Goal: Task Accomplishment & Management: Use online tool/utility

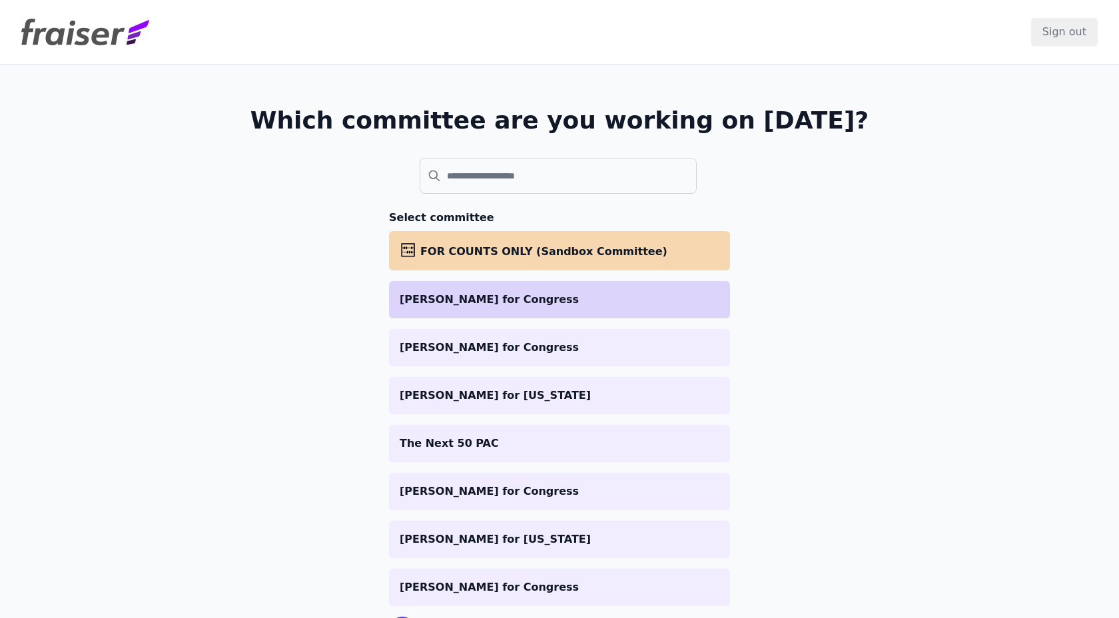
scroll to position [67, 0]
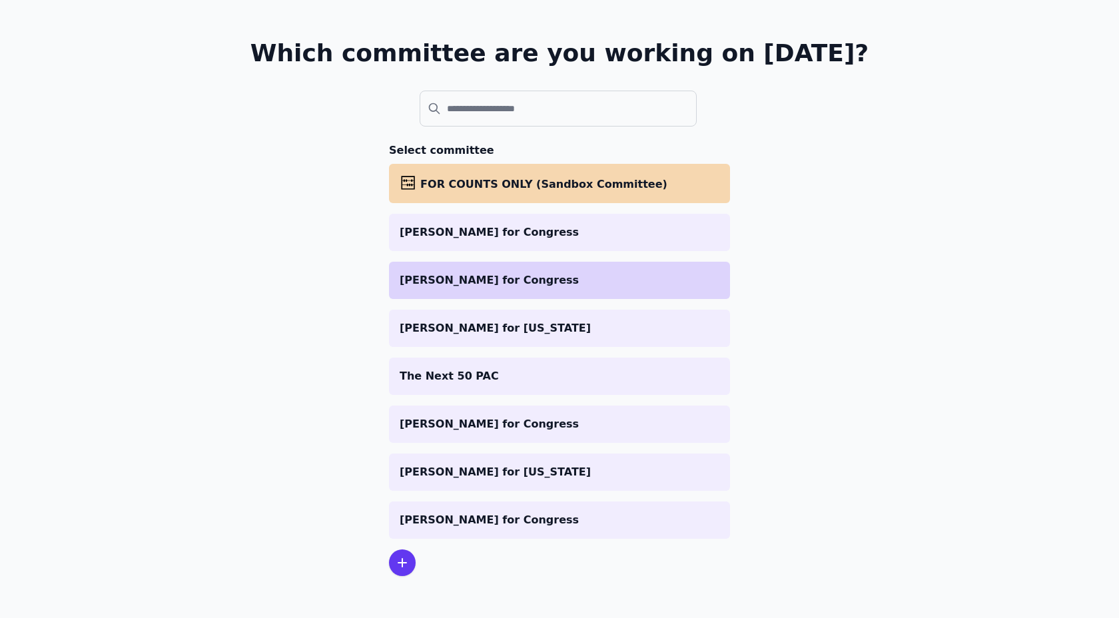
click at [488, 276] on p "[PERSON_NAME] for Congress" at bounding box center [560, 280] width 320 height 16
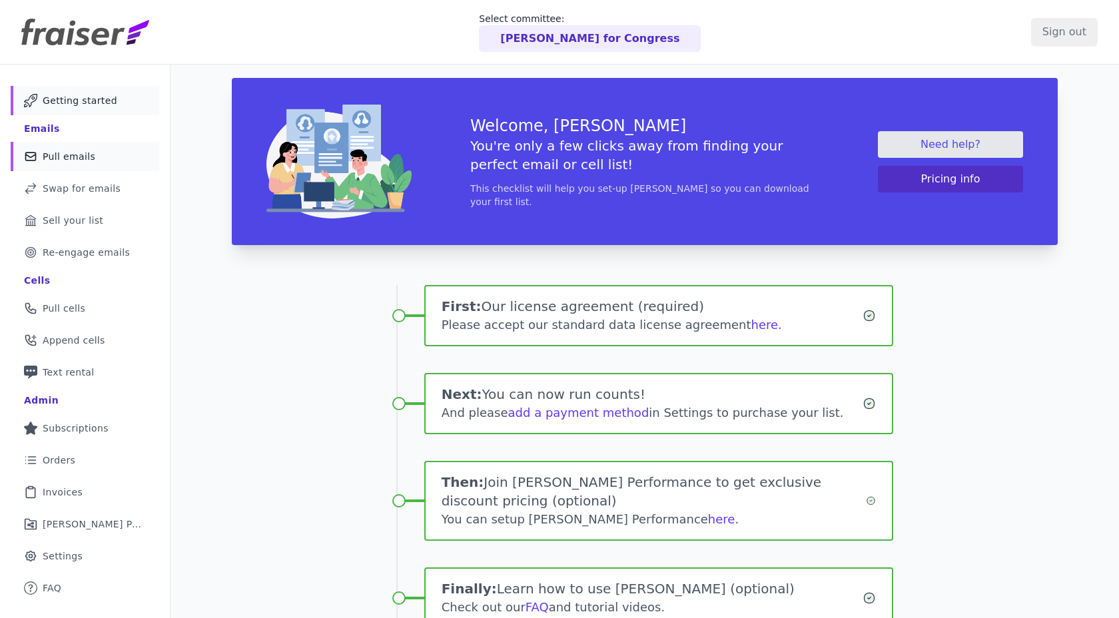
click at [60, 166] on link "Mail Icon Outline of a mail envelope Pull emails" at bounding box center [85, 156] width 149 height 29
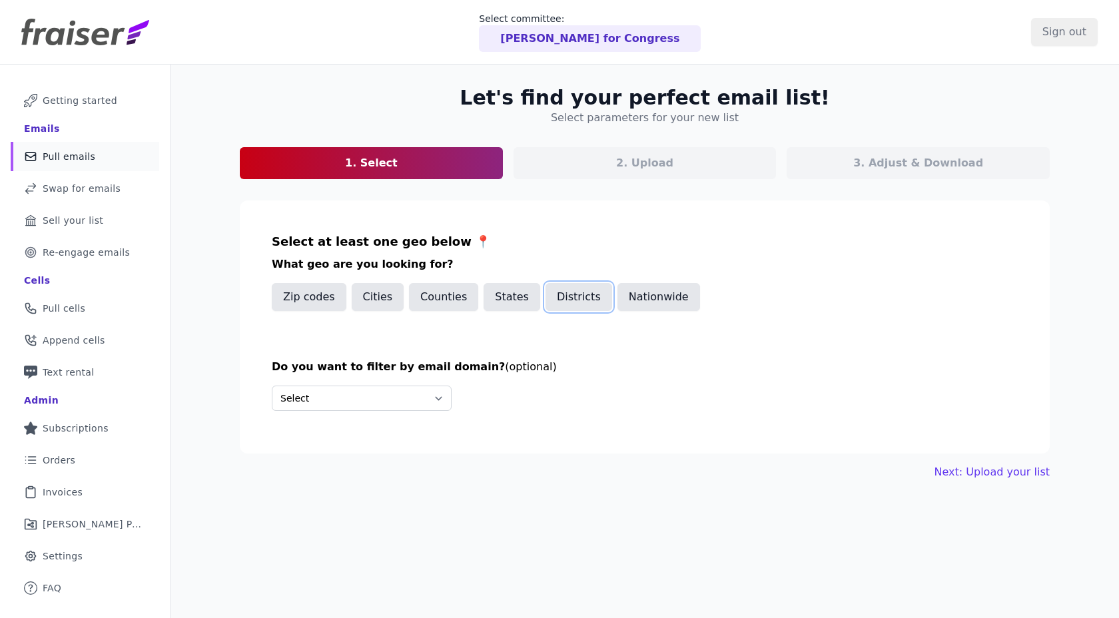
click at [562, 307] on button "Districts" at bounding box center [579, 297] width 67 height 28
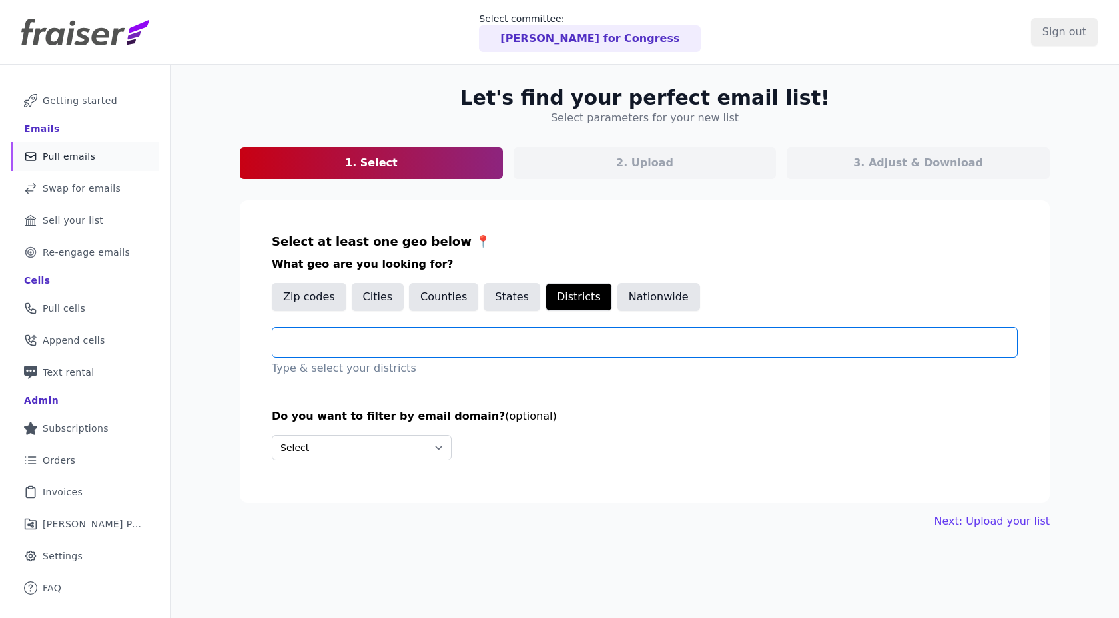
click at [500, 338] on input "text" at bounding box center [650, 342] width 734 height 16
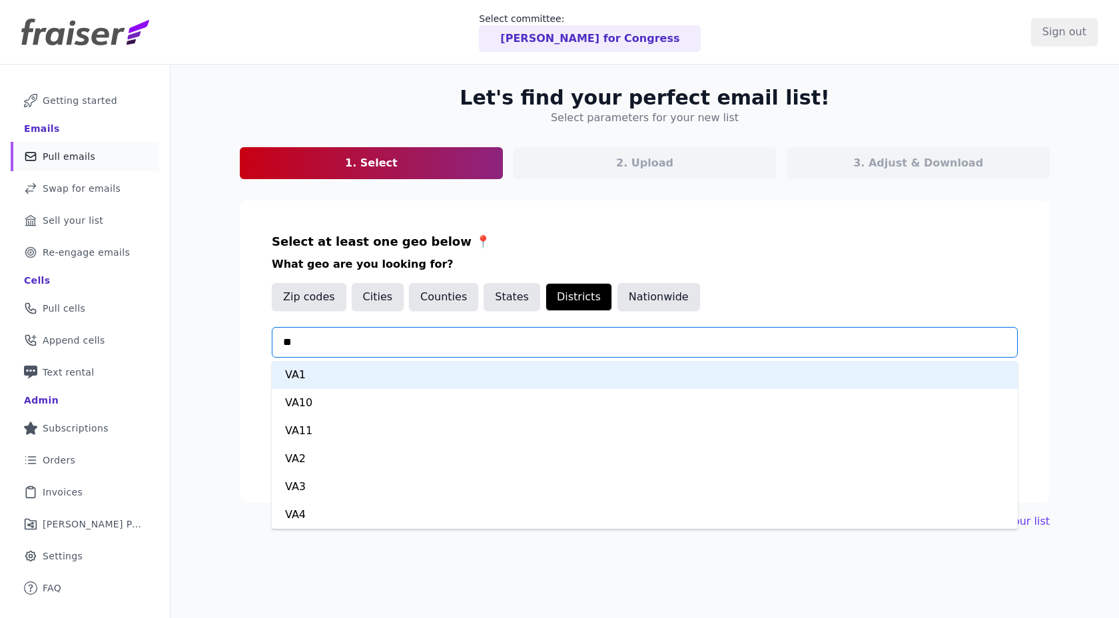
type input "***"
click at [412, 380] on div "VA2" at bounding box center [645, 375] width 746 height 28
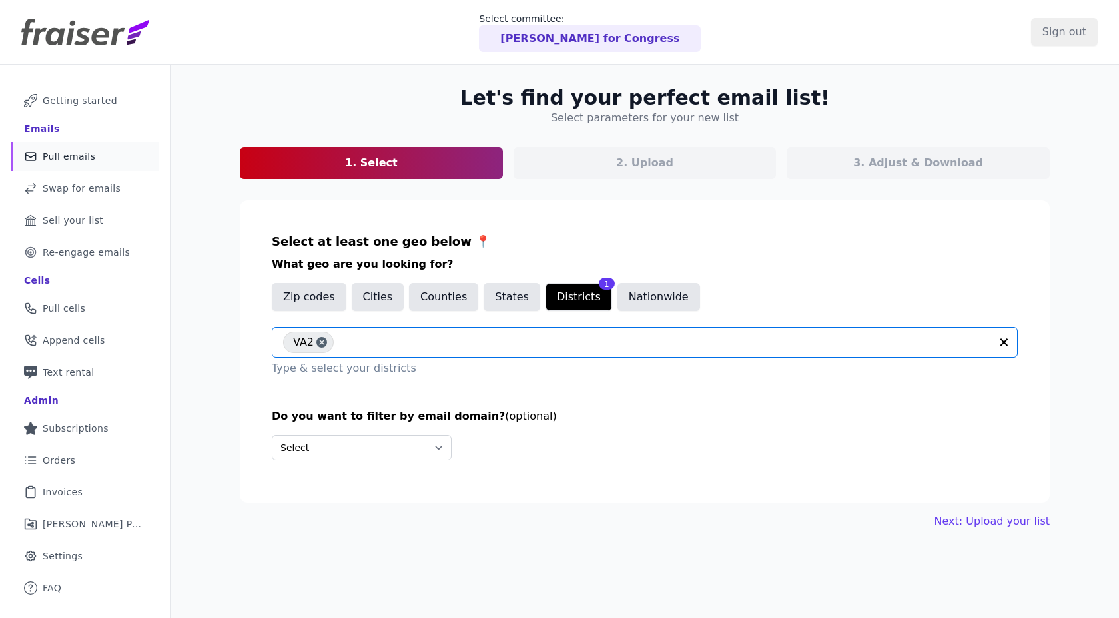
scroll to position [65, 0]
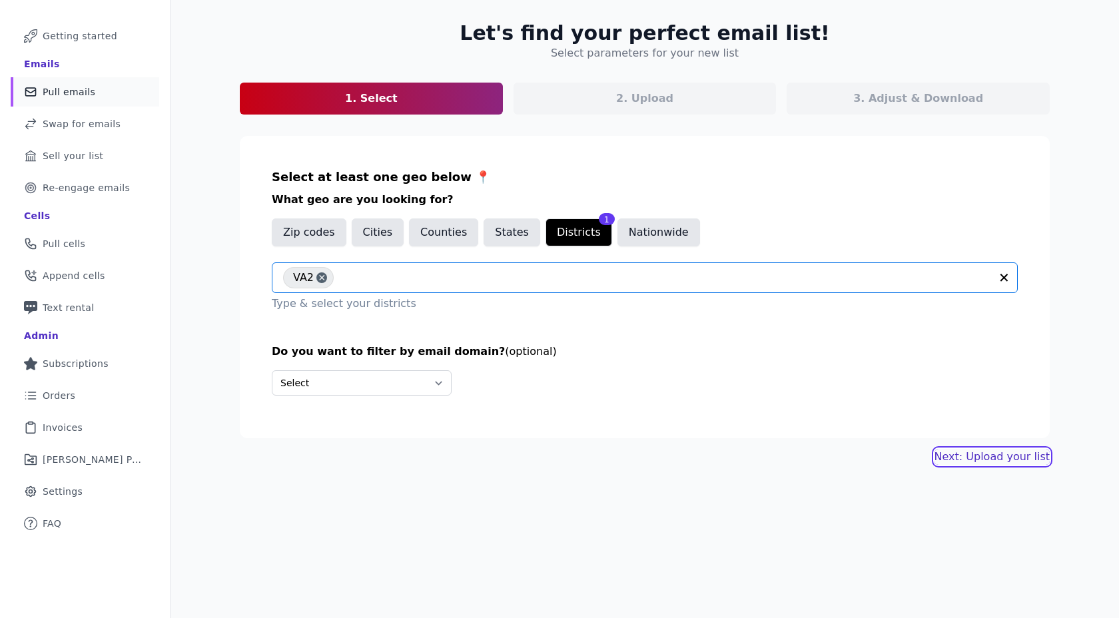
click at [968, 451] on link "Next: Upload your list" at bounding box center [992, 457] width 115 height 16
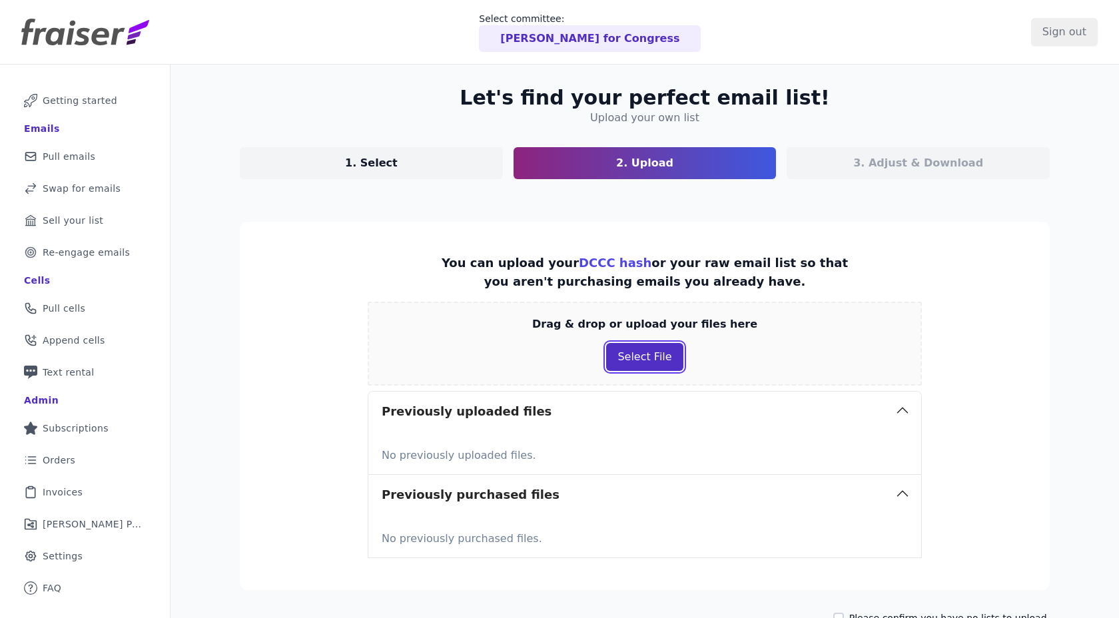
click at [627, 363] on button "Select File" at bounding box center [644, 357] width 77 height 28
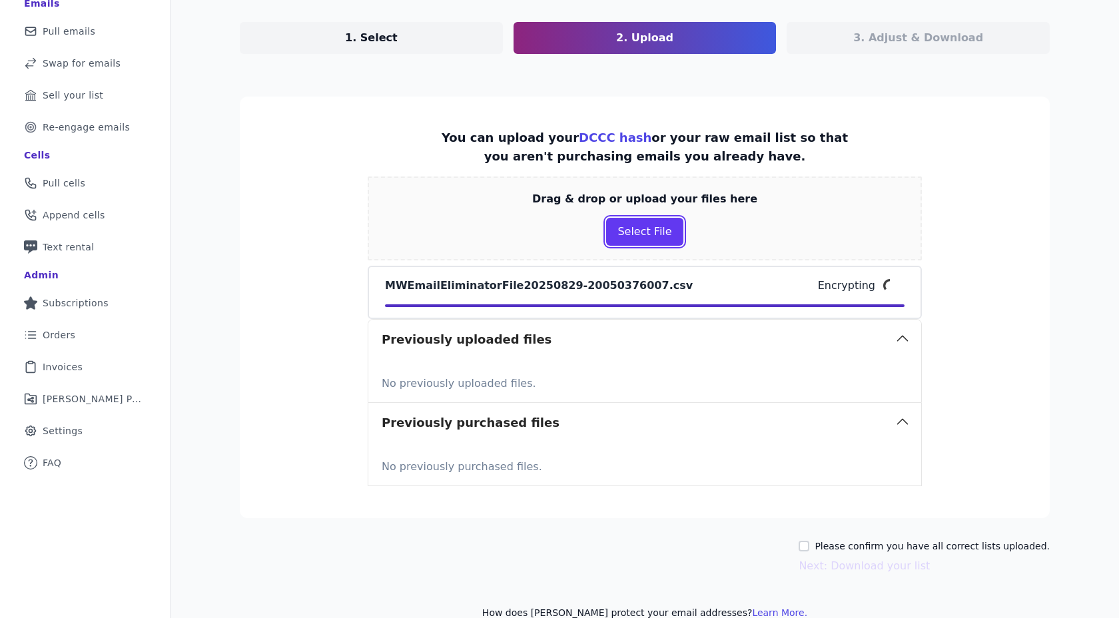
scroll to position [123, 0]
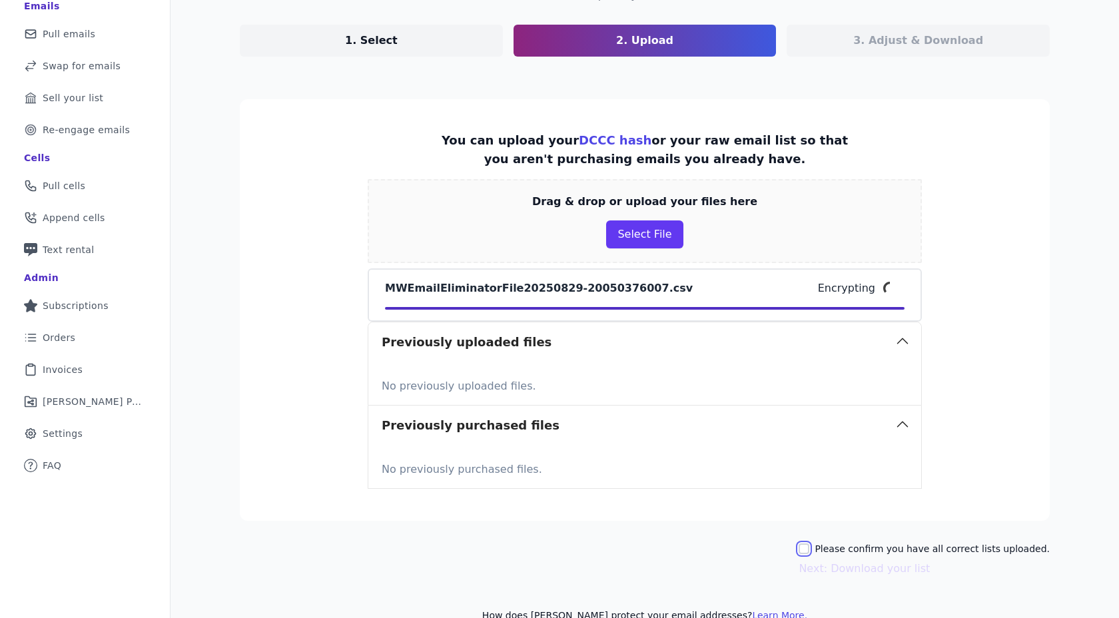
click at [809, 552] on input "Please confirm you have all correct lists uploaded." at bounding box center [804, 549] width 11 height 11
checkbox input "true"
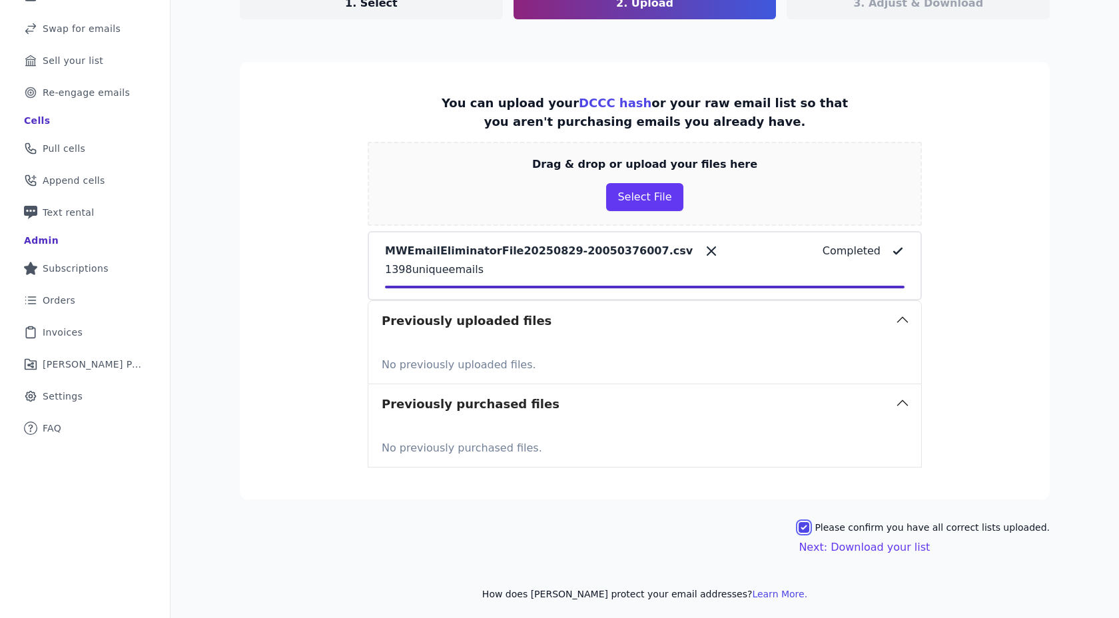
scroll to position [164, 0]
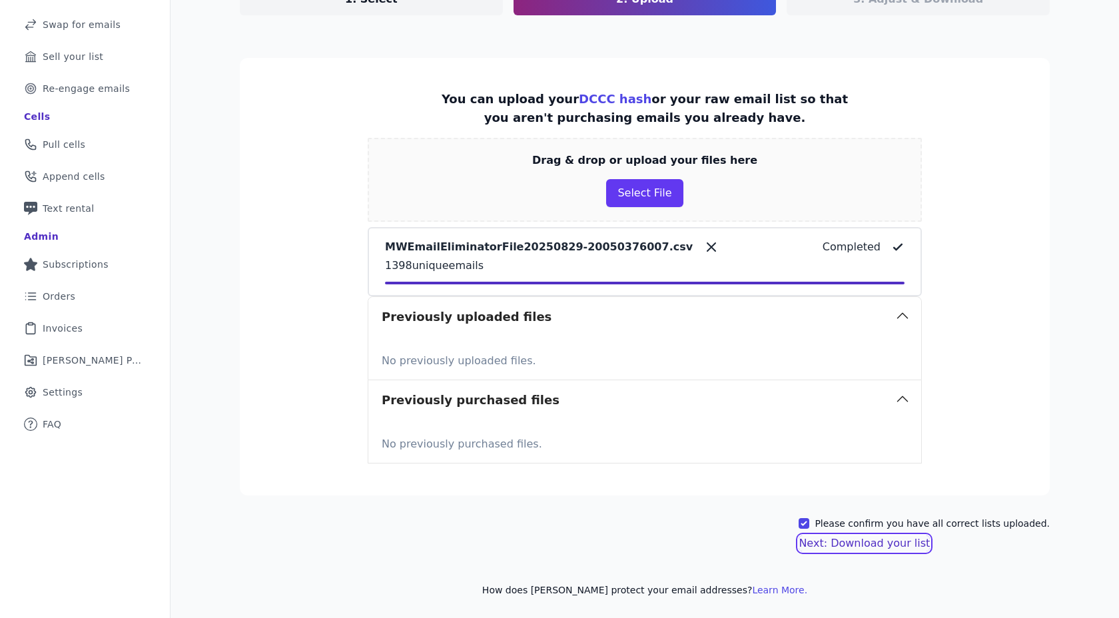
click at [841, 544] on button "Next: Download your list" at bounding box center [864, 544] width 131 height 16
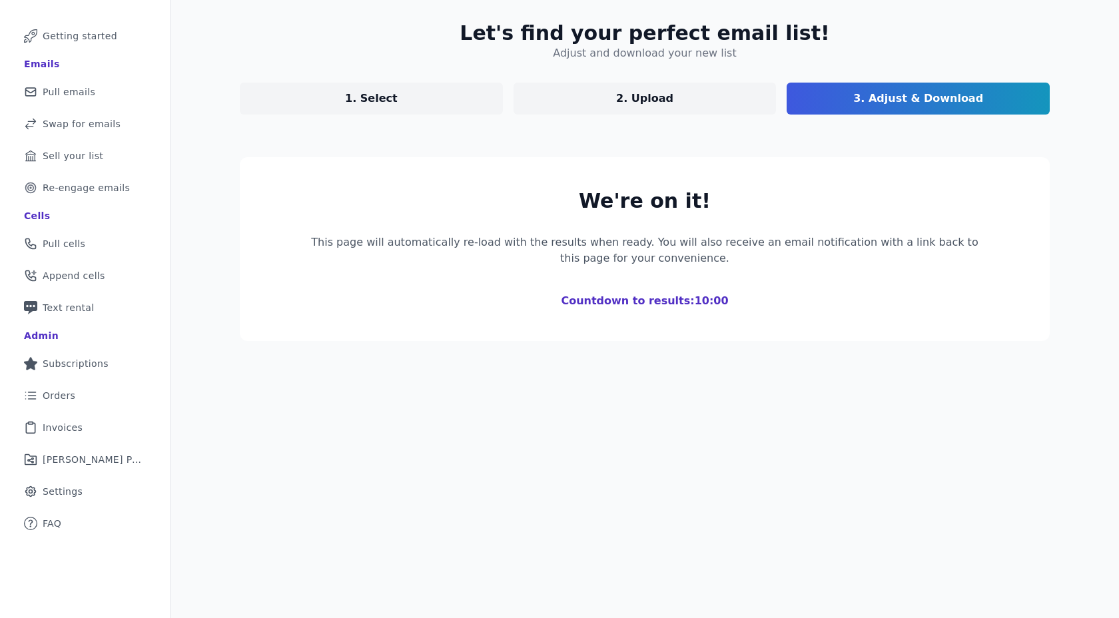
scroll to position [39, 0]
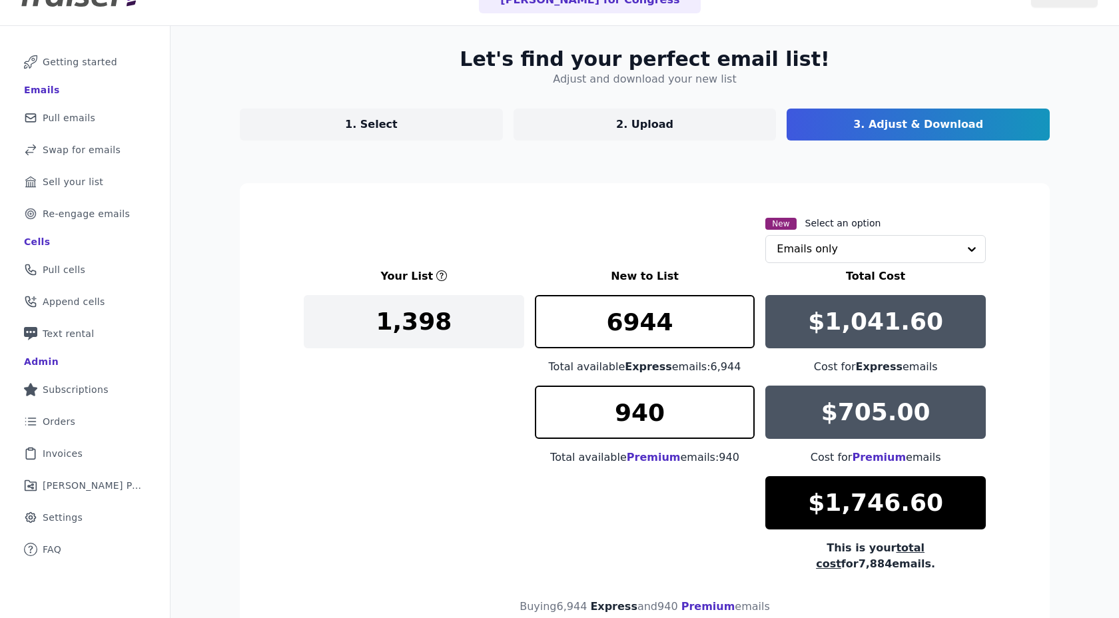
click at [809, 235] on div "New Select an option Emails only" at bounding box center [876, 239] width 221 height 48
click at [801, 253] on input "text" at bounding box center [868, 249] width 182 height 27
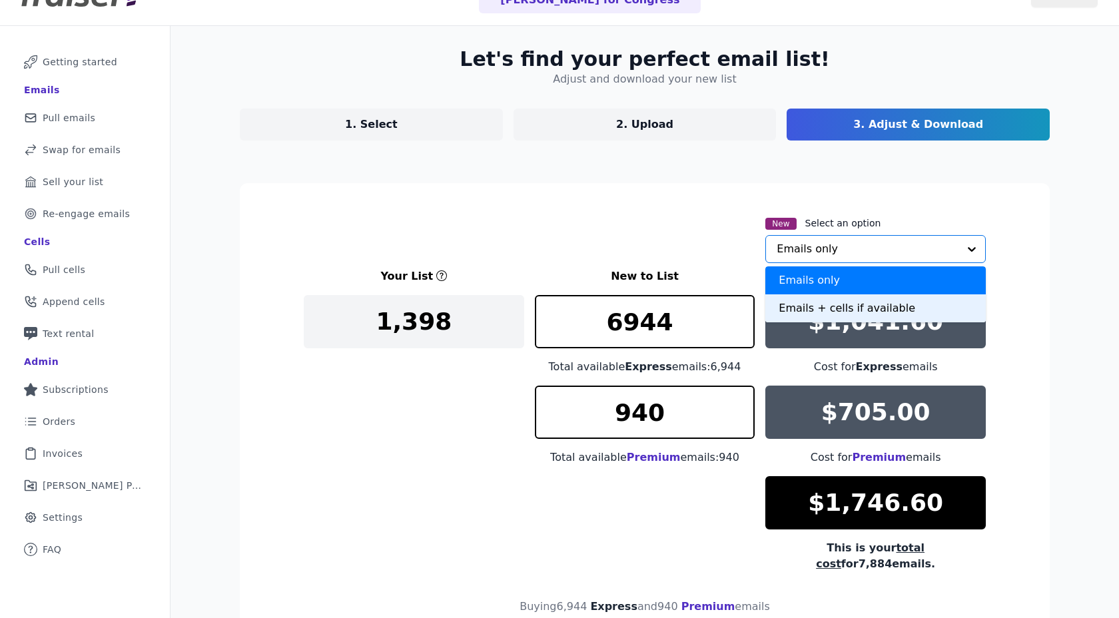
click at [789, 303] on div "Emails + cells if available" at bounding box center [876, 308] width 221 height 28
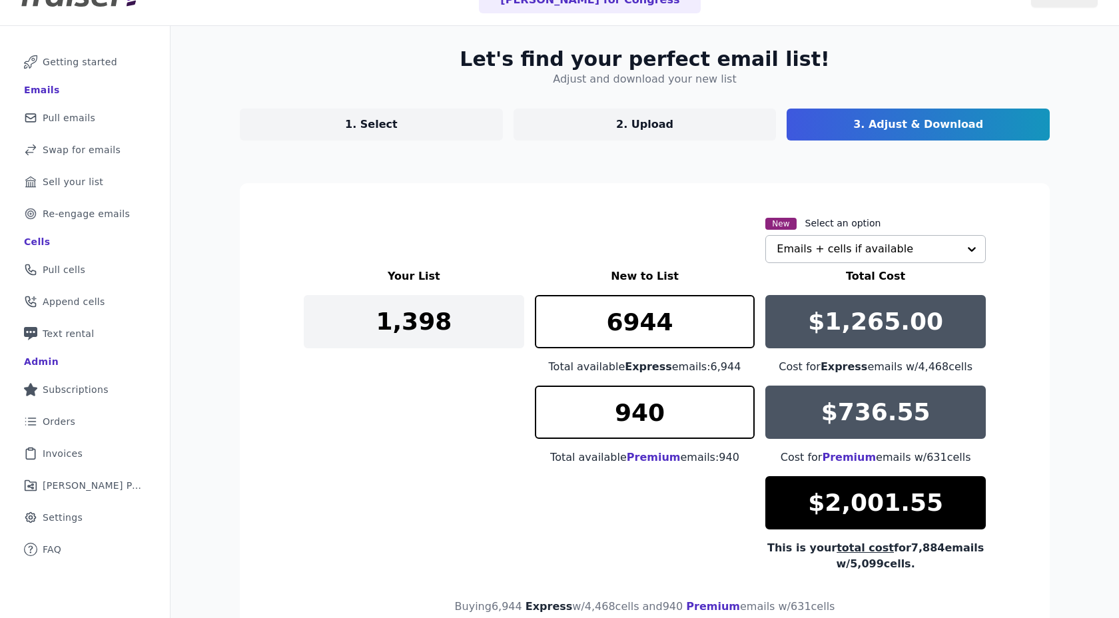
click at [558, 227] on div "New Select an option Emails + cells if available" at bounding box center [645, 239] width 682 height 48
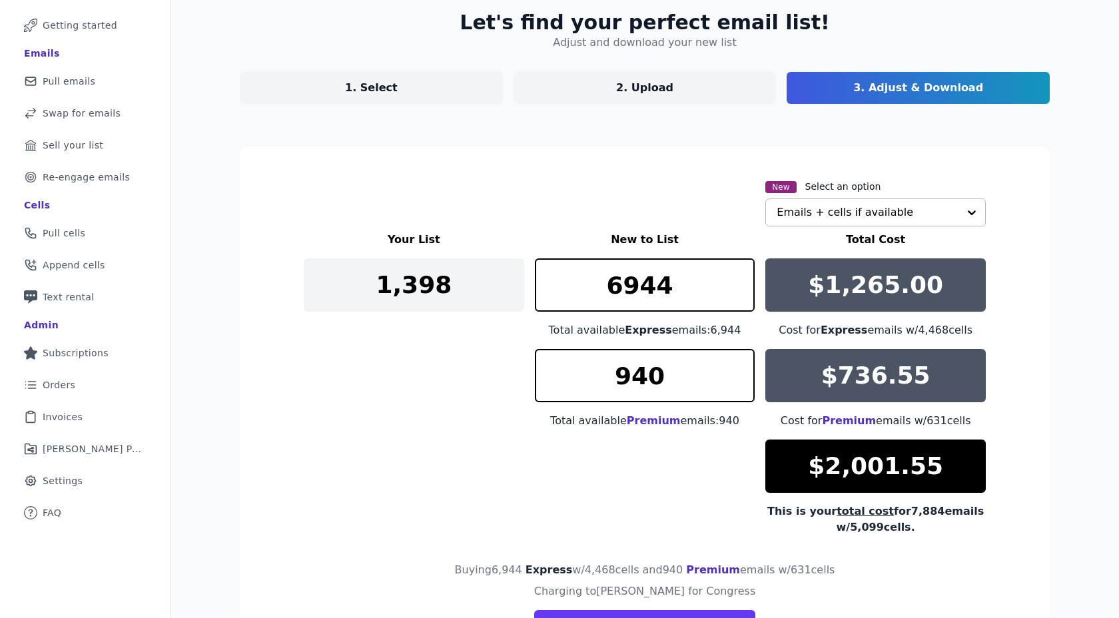
scroll to position [77, 0]
